Goal: Task Accomplishment & Management: Manage account settings

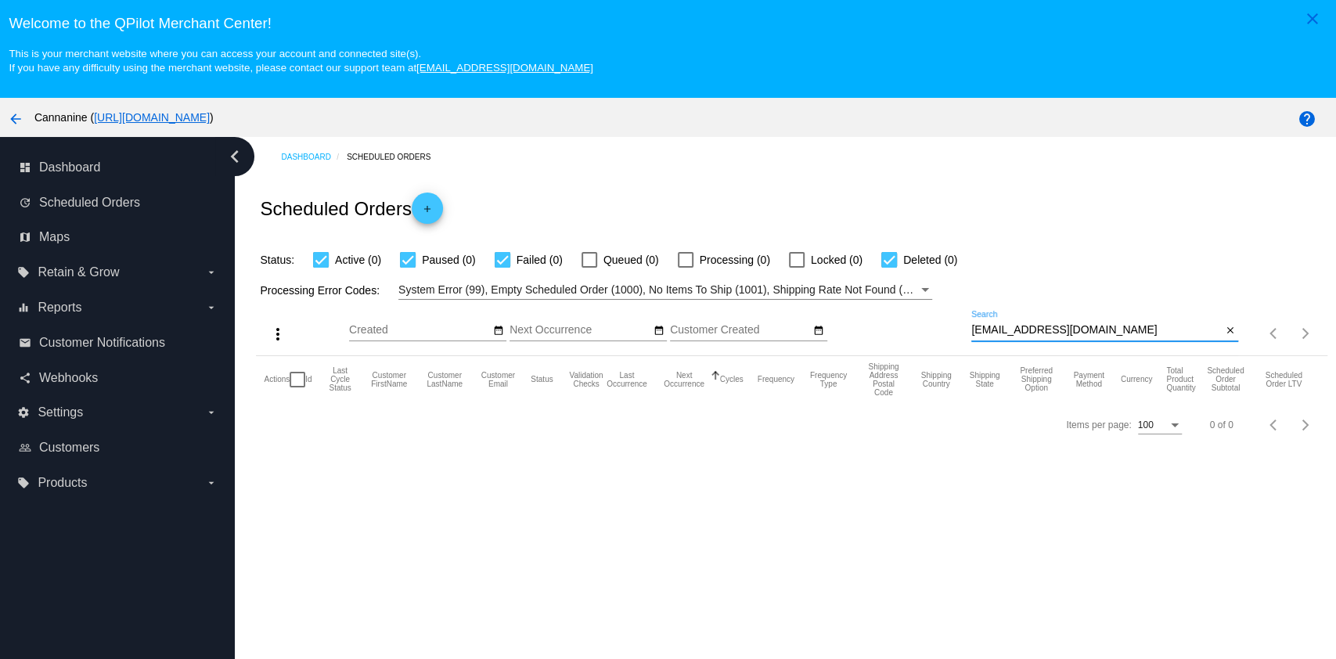
click at [1098, 332] on input "[EMAIL_ADDRESS][DOMAIN_NAME]" at bounding box center [1096, 330] width 250 height 13
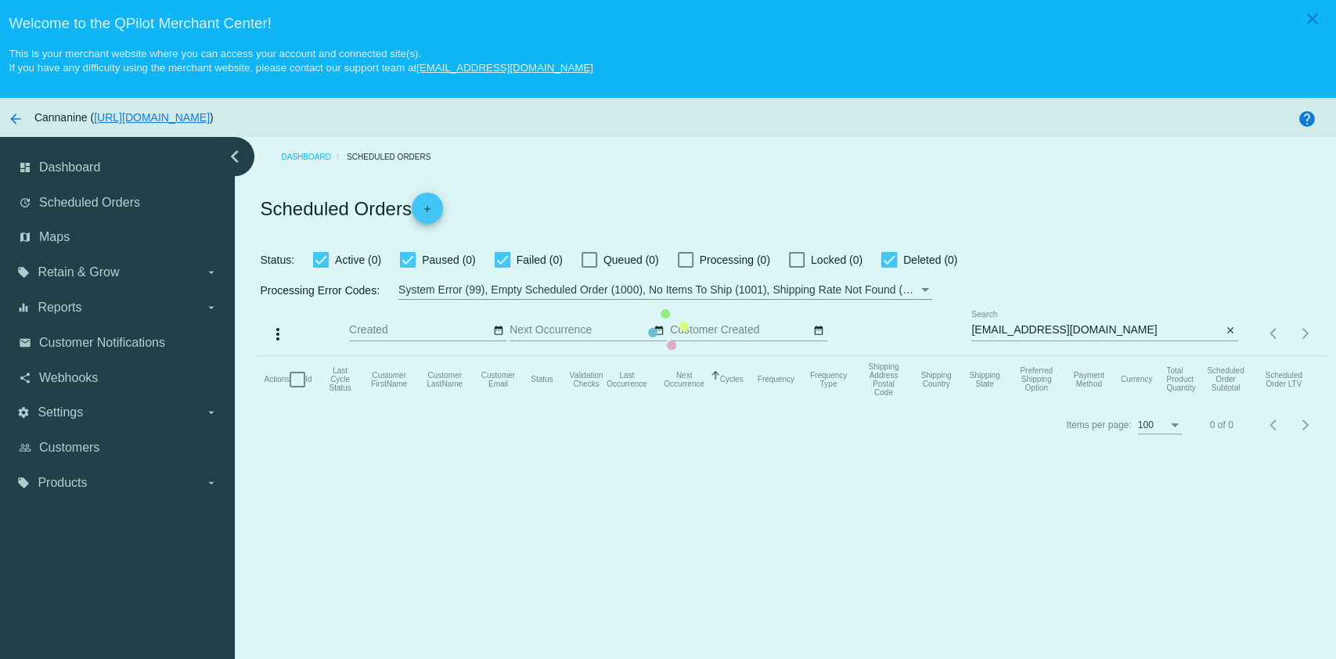
click at [1098, 356] on mat-table "Actions Id Last Cycle Status Customer FirstName Customer LastName Customer Emai…" at bounding box center [791, 379] width 1071 height 47
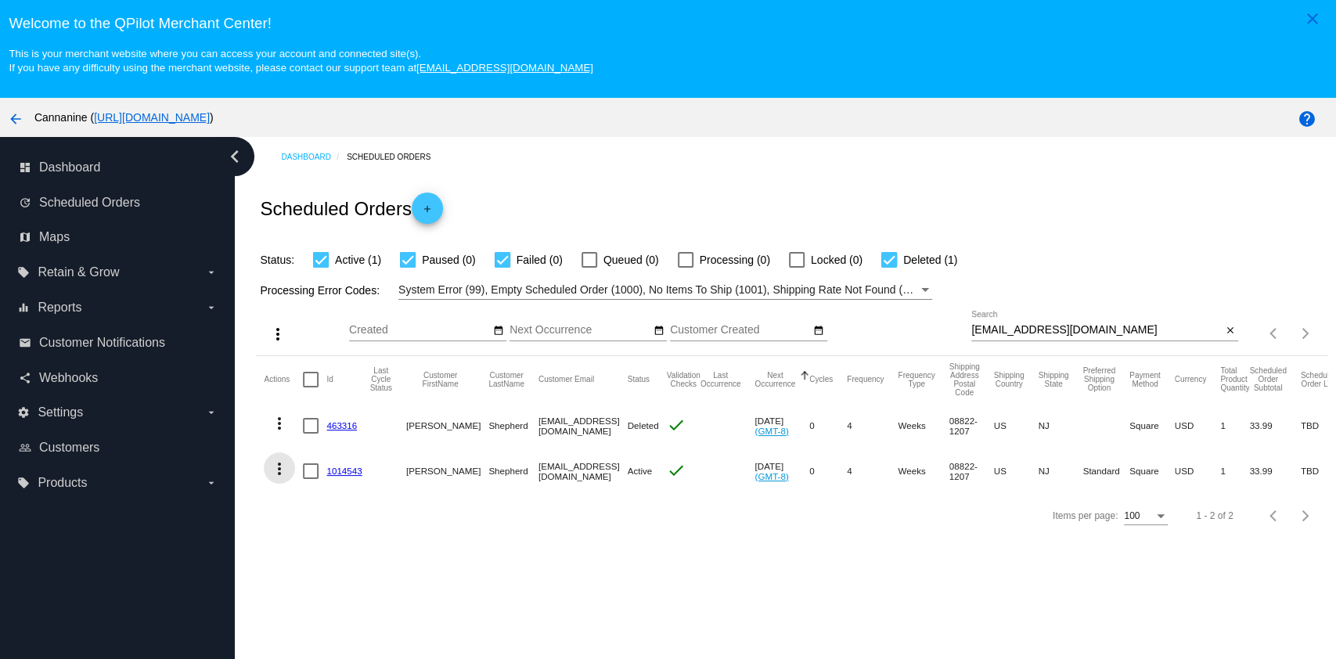
click at [272, 476] on mat-icon "more_vert" at bounding box center [279, 468] width 19 height 19
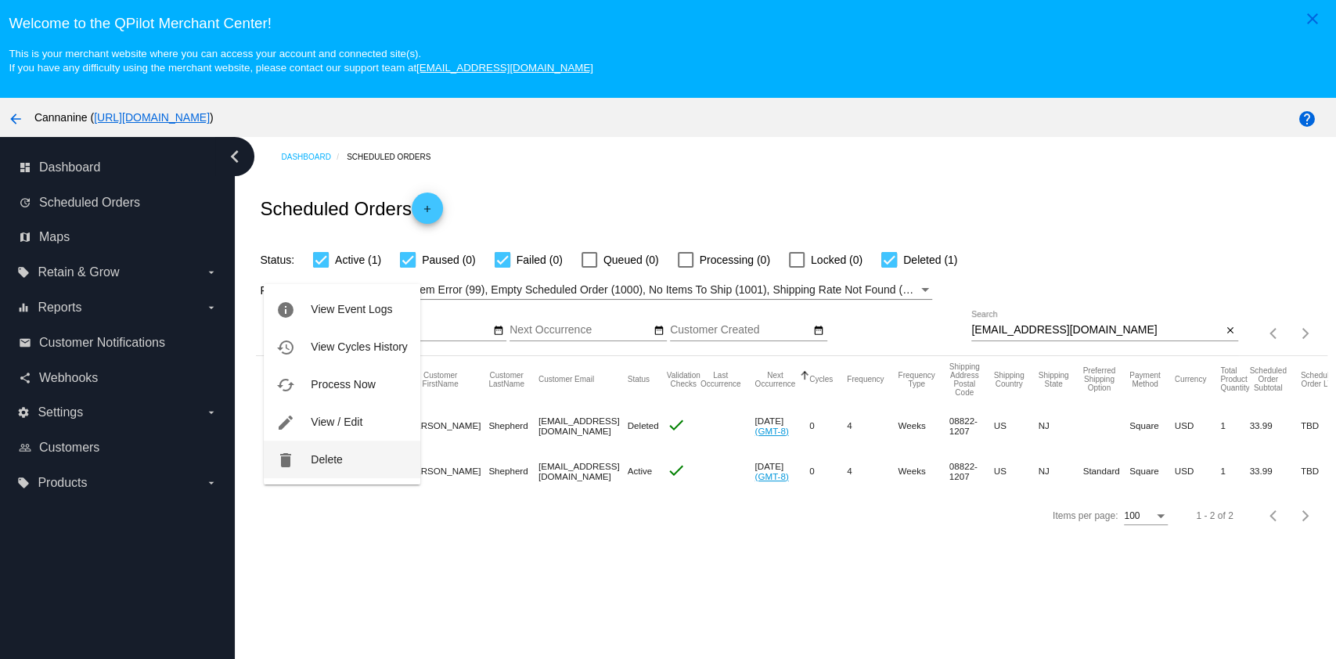
click at [341, 445] on button "delete Delete" at bounding box center [342, 460] width 156 height 38
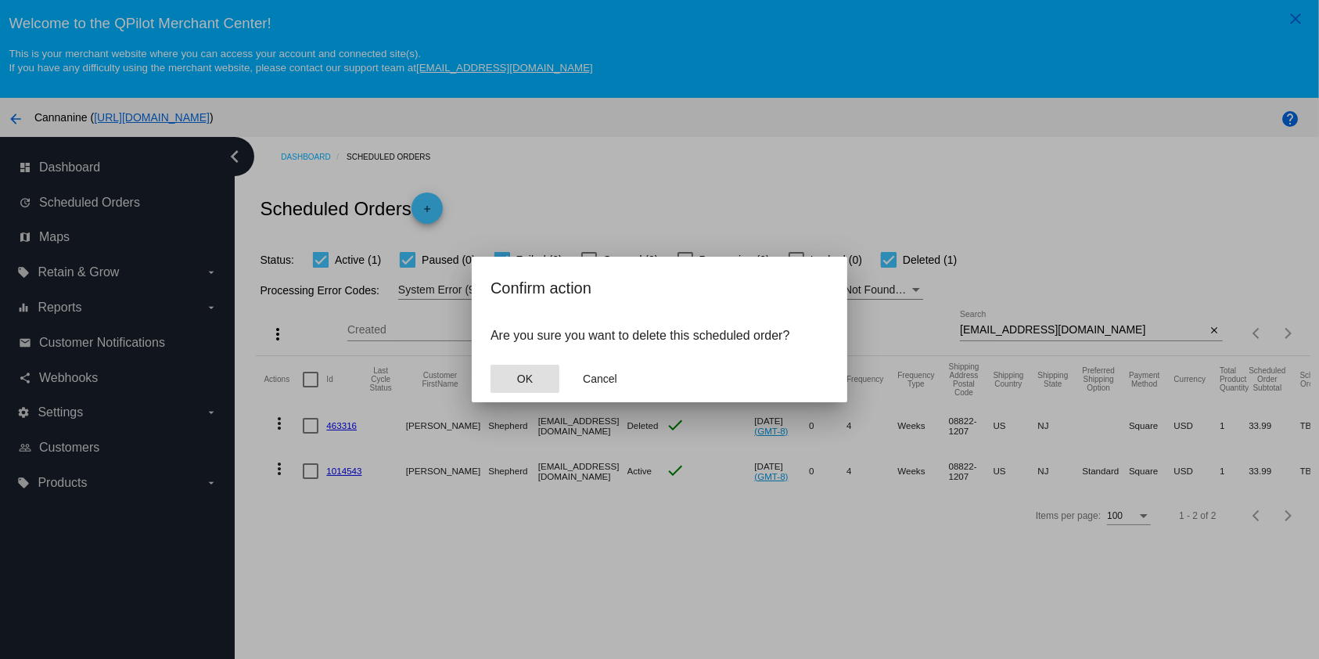
click at [537, 373] on button "OK" at bounding box center [525, 379] width 69 height 28
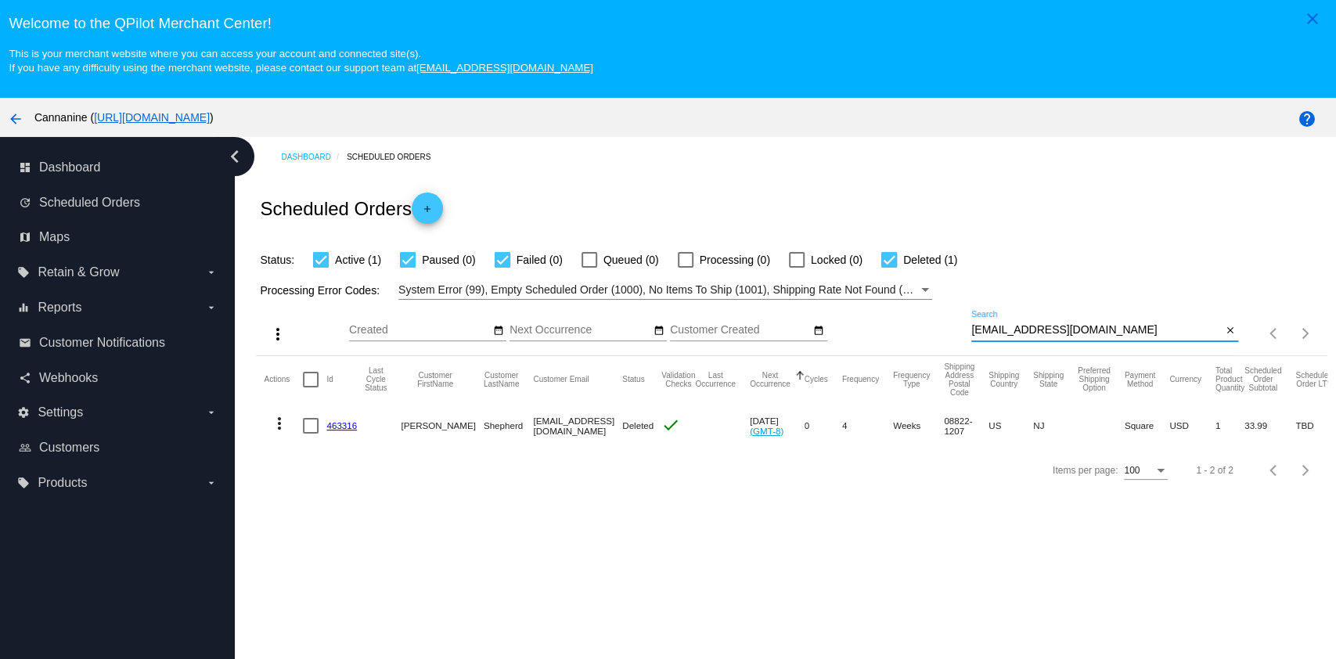
click at [1097, 330] on input "[EMAIL_ADDRESS][DOMAIN_NAME]" at bounding box center [1096, 330] width 250 height 13
type input "[EMAIL_ADDRESS][DOMAIN_NAME]"
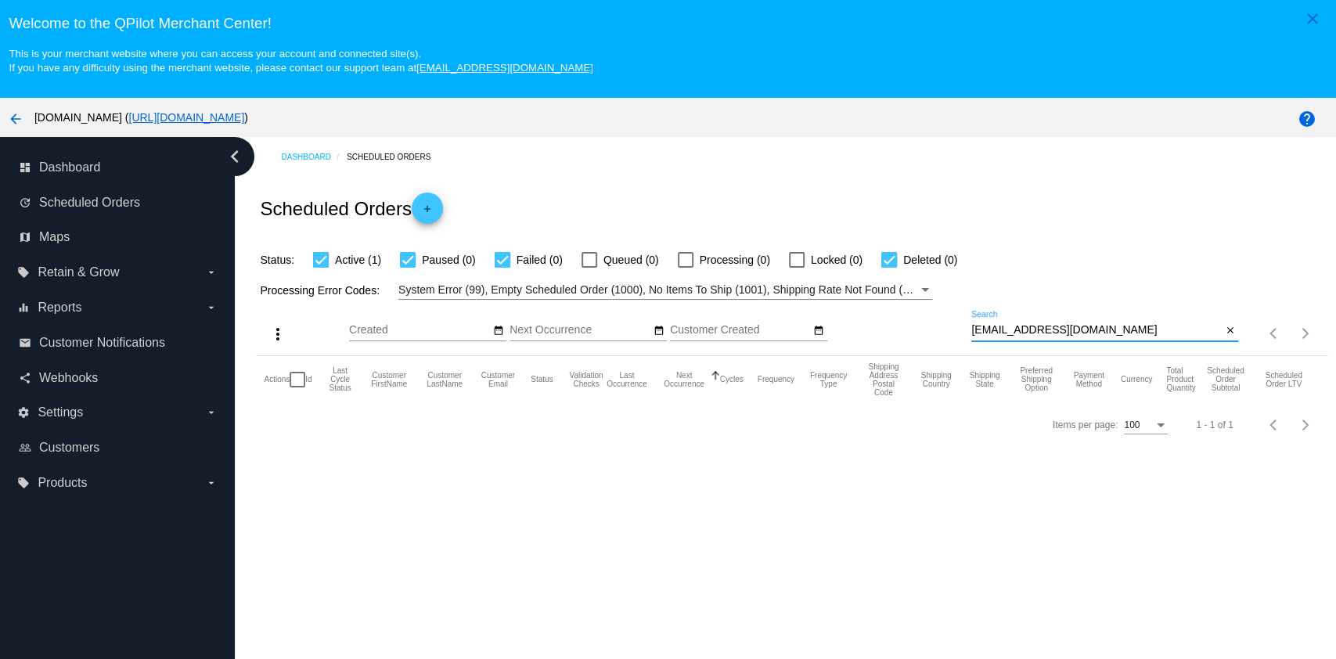
click at [1088, 329] on input "[EMAIL_ADDRESS][DOMAIN_NAME]" at bounding box center [1096, 330] width 250 height 13
type input "[EMAIL_ADDRESS][DOMAIN_NAME]"
